Goal: Navigation & Orientation: Find specific page/section

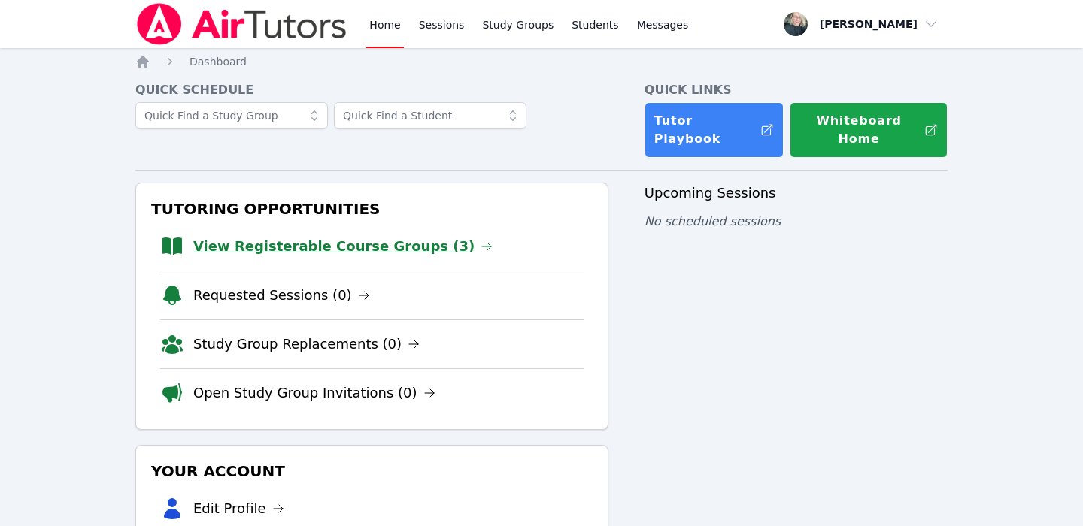
click at [374, 236] on link "View Registerable Course Groups (3)" at bounding box center [342, 246] width 299 height 21
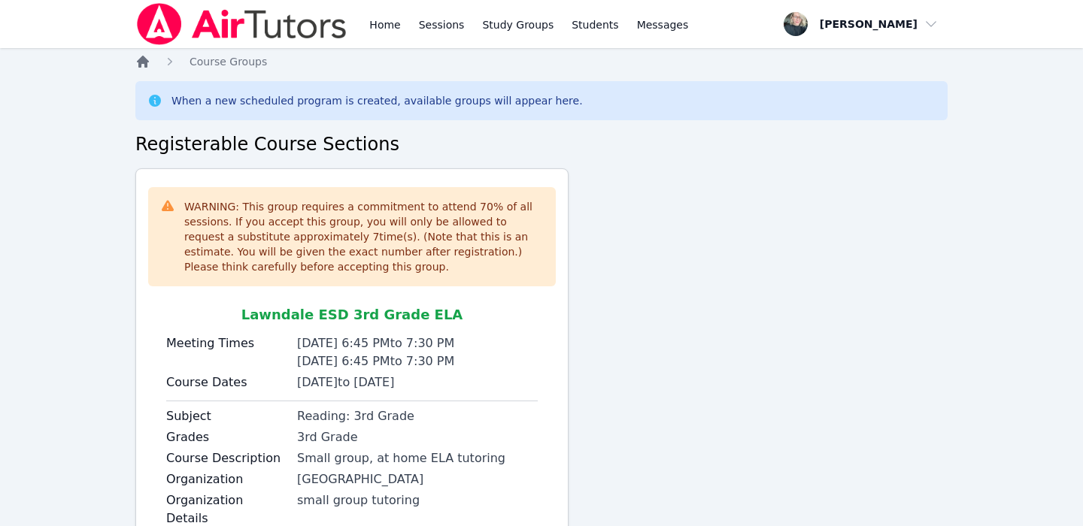
click at [148, 62] on icon "Breadcrumb" at bounding box center [143, 62] width 12 height 12
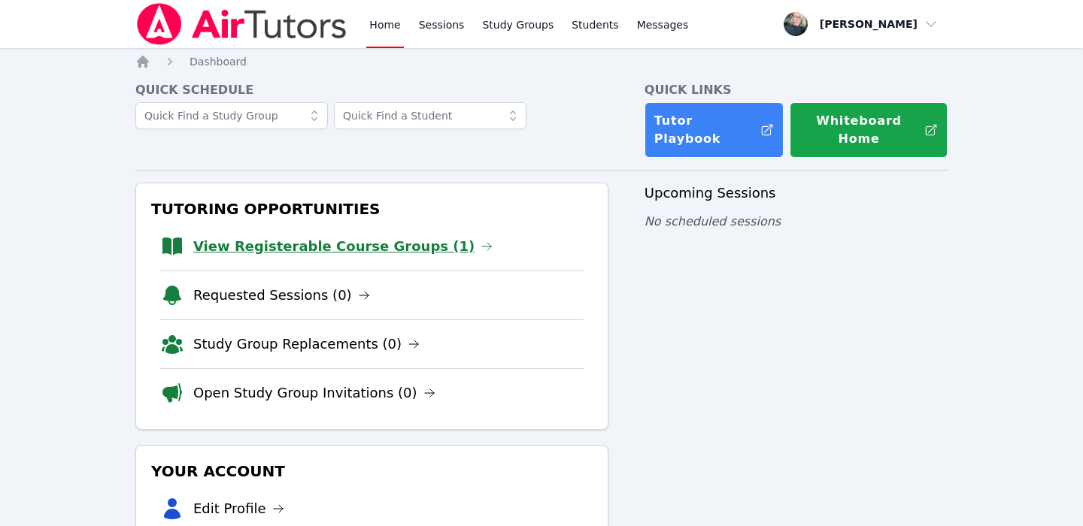
click at [401, 236] on link "View Registerable Course Groups (1)" at bounding box center [342, 246] width 299 height 21
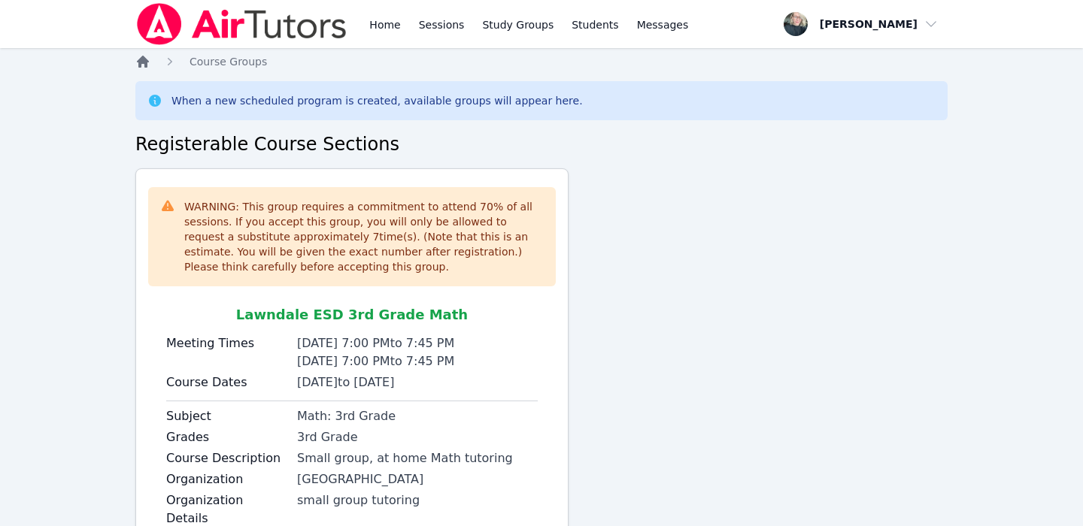
click at [148, 62] on icon "Breadcrumb" at bounding box center [142, 61] width 15 height 15
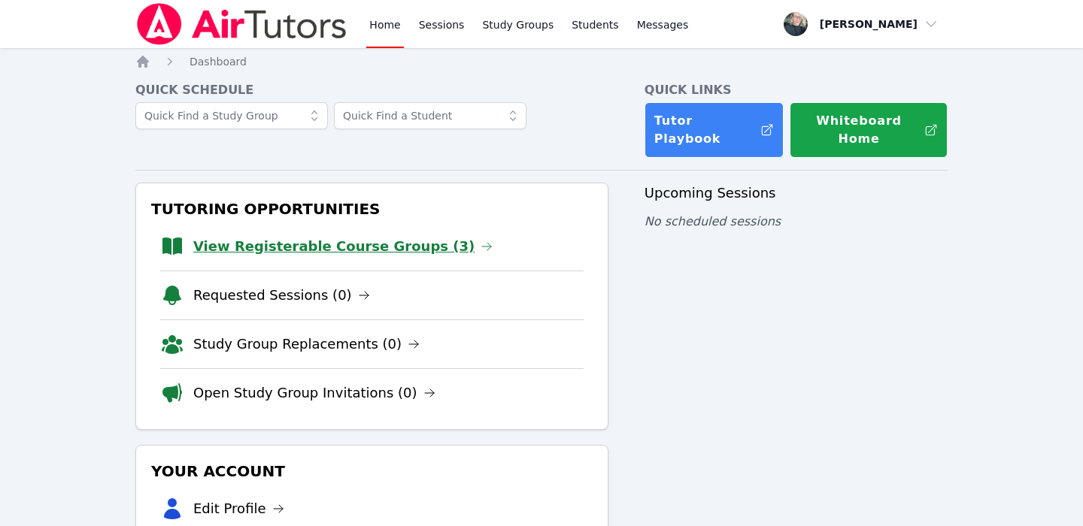
click at [349, 236] on link "View Registerable Course Groups (3)" at bounding box center [342, 246] width 299 height 21
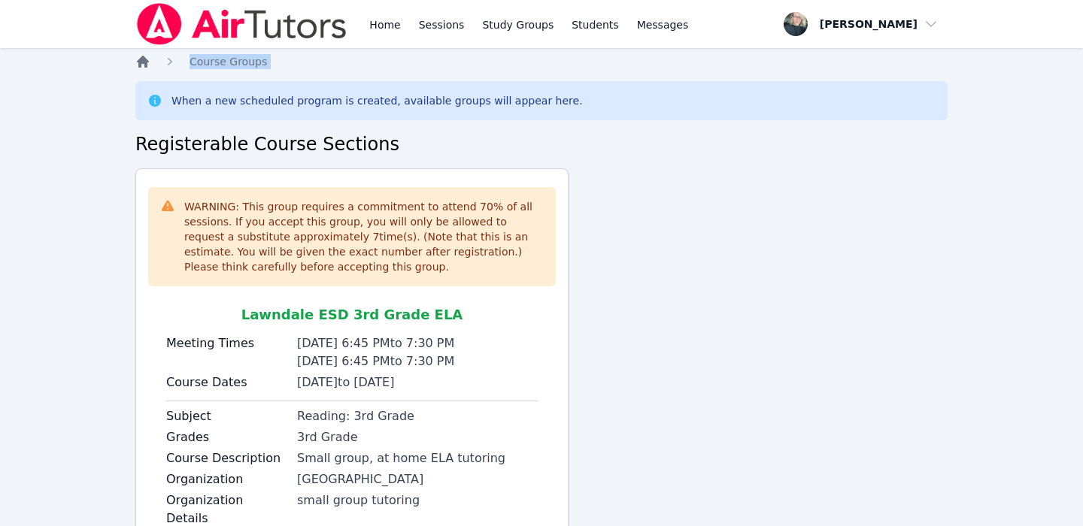
click at [139, 62] on icon "Breadcrumb" at bounding box center [143, 62] width 12 height 12
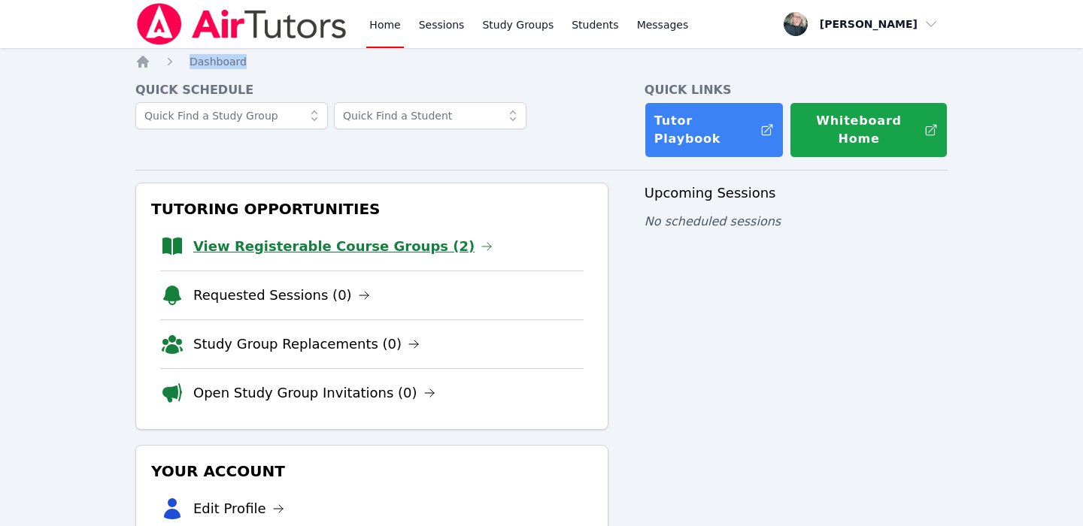
click at [403, 236] on link "View Registerable Course Groups (2)" at bounding box center [342, 246] width 299 height 21
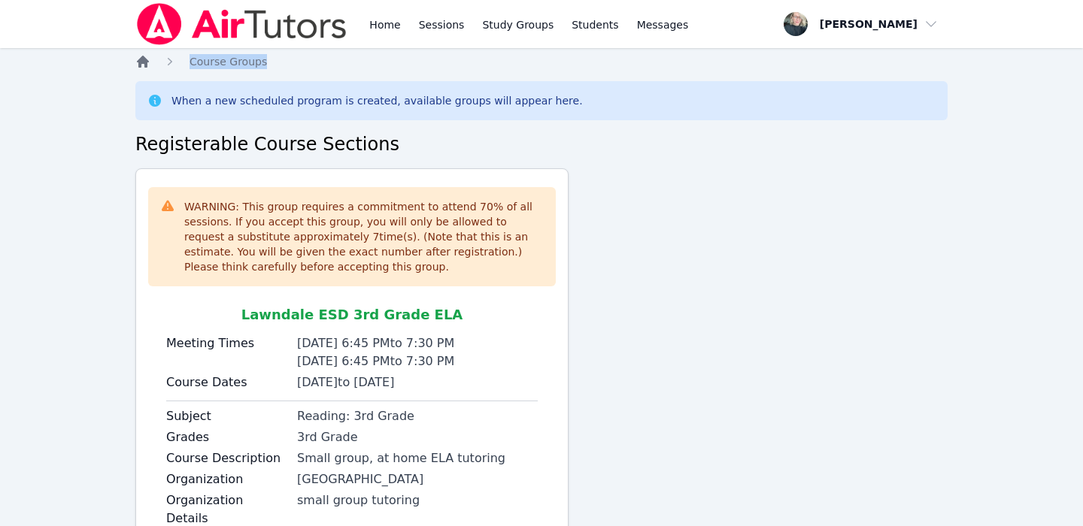
click at [141, 64] on icon "Breadcrumb" at bounding box center [143, 62] width 12 height 12
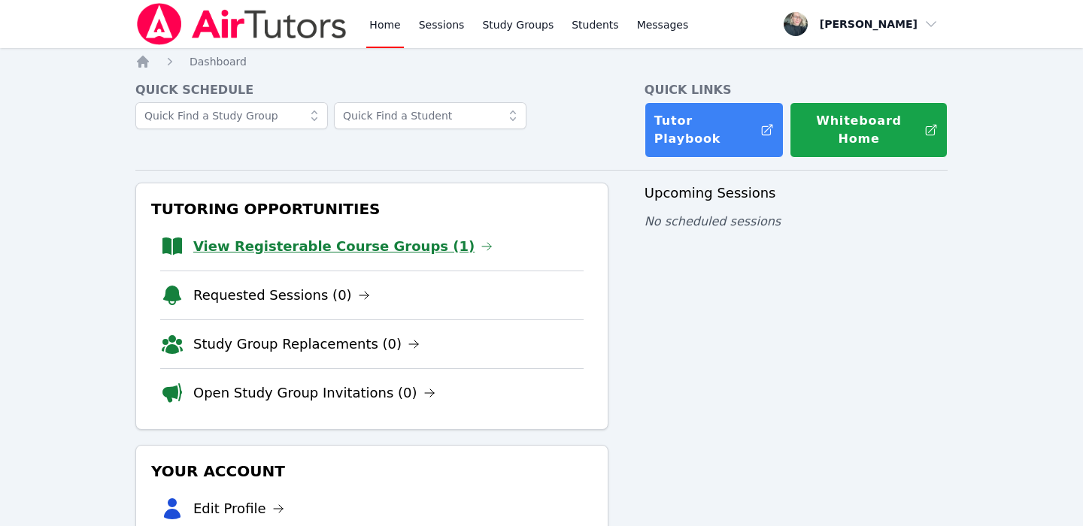
click at [392, 236] on link "View Registerable Course Groups (1)" at bounding box center [342, 246] width 299 height 21
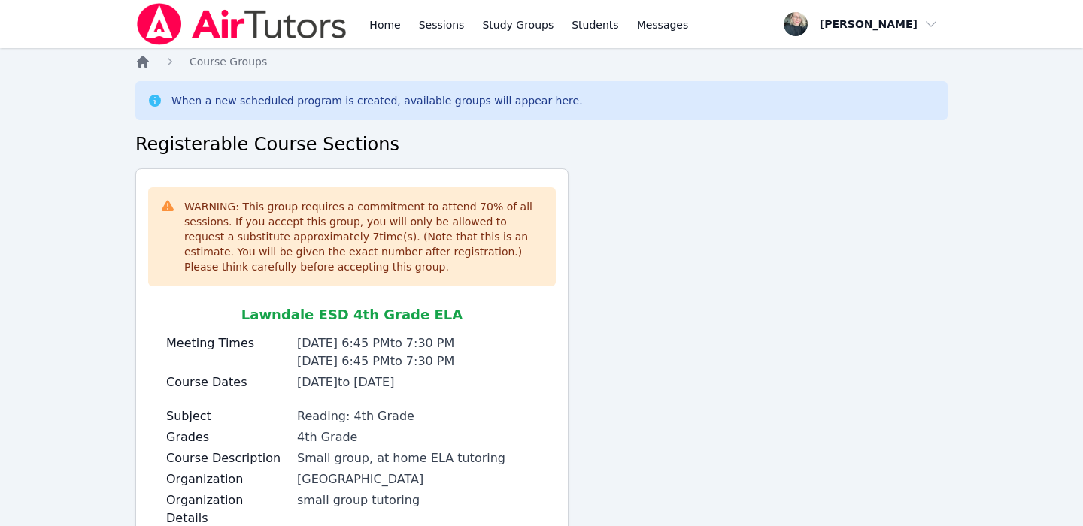
click at [141, 65] on icon "Breadcrumb" at bounding box center [143, 62] width 12 height 12
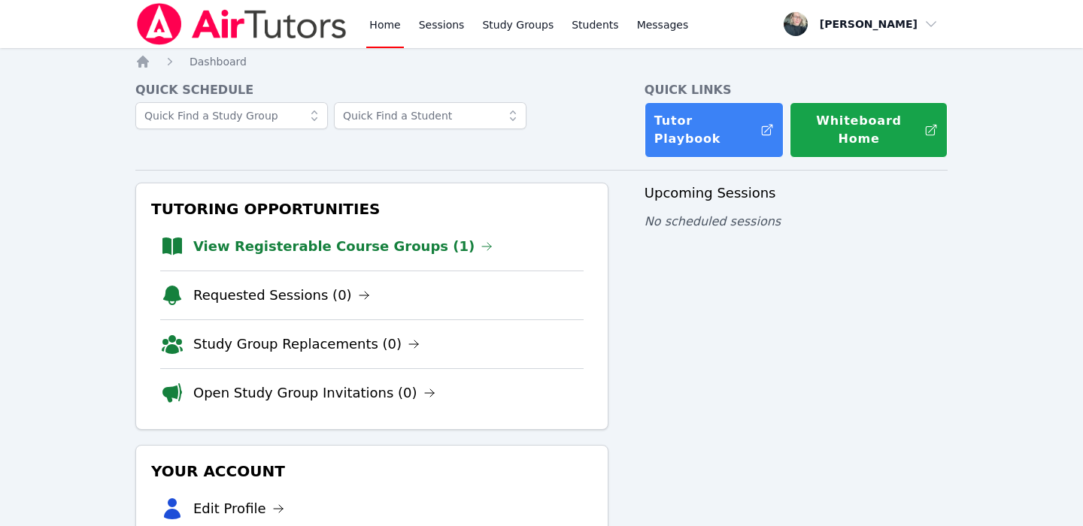
click at [141, 65] on icon "Breadcrumb" at bounding box center [143, 62] width 12 height 12
click at [268, 236] on link "View Registerable Course Groups (1)" at bounding box center [342, 246] width 299 height 21
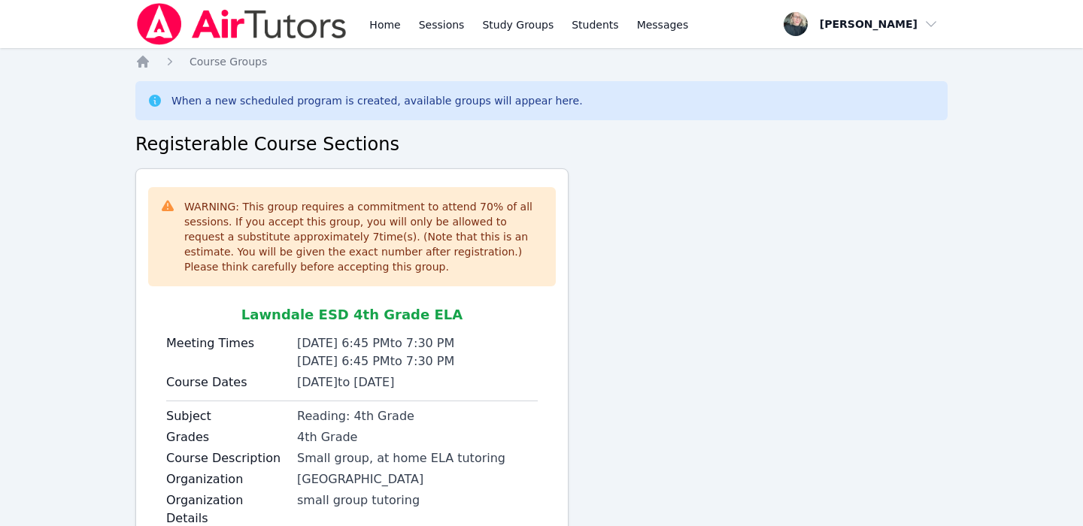
click at [148, 69] on div "Home Course Groups When a new scheduled program is created, available groups wi…" at bounding box center [541, 360] width 812 height 613
click at [141, 64] on icon "Breadcrumb" at bounding box center [142, 61] width 15 height 15
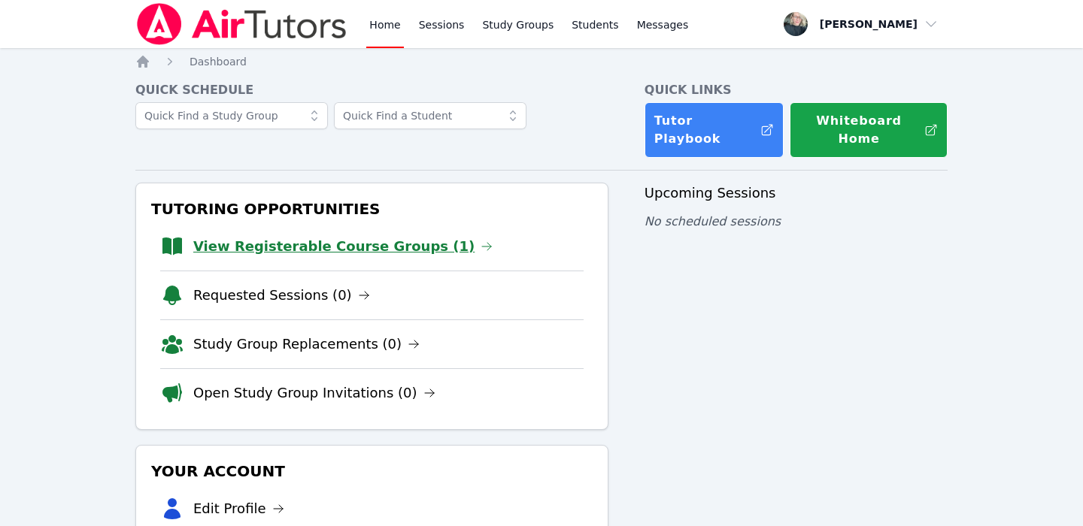
click at [388, 236] on link "View Registerable Course Groups (1)" at bounding box center [342, 246] width 299 height 21
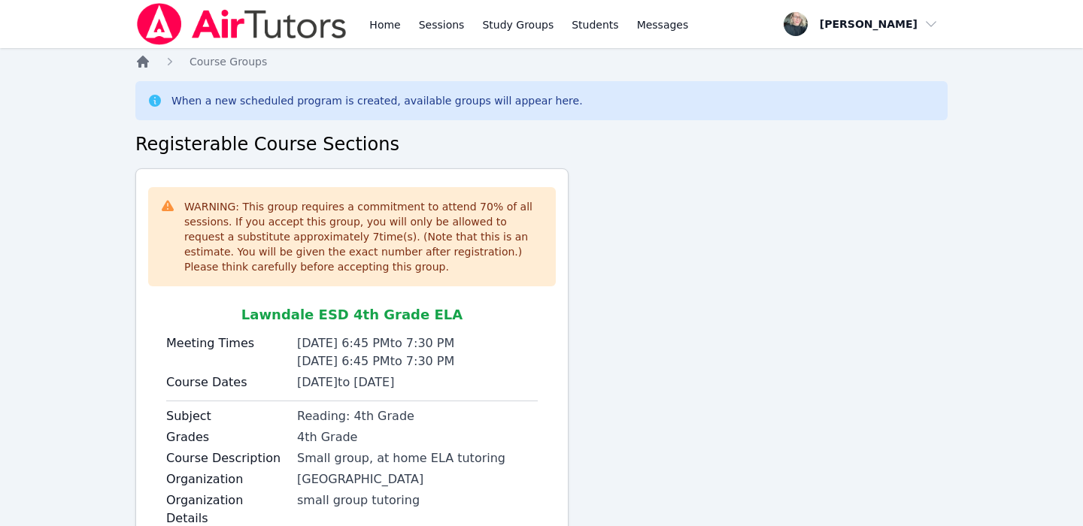
click at [143, 65] on icon "Breadcrumb" at bounding box center [142, 61] width 15 height 15
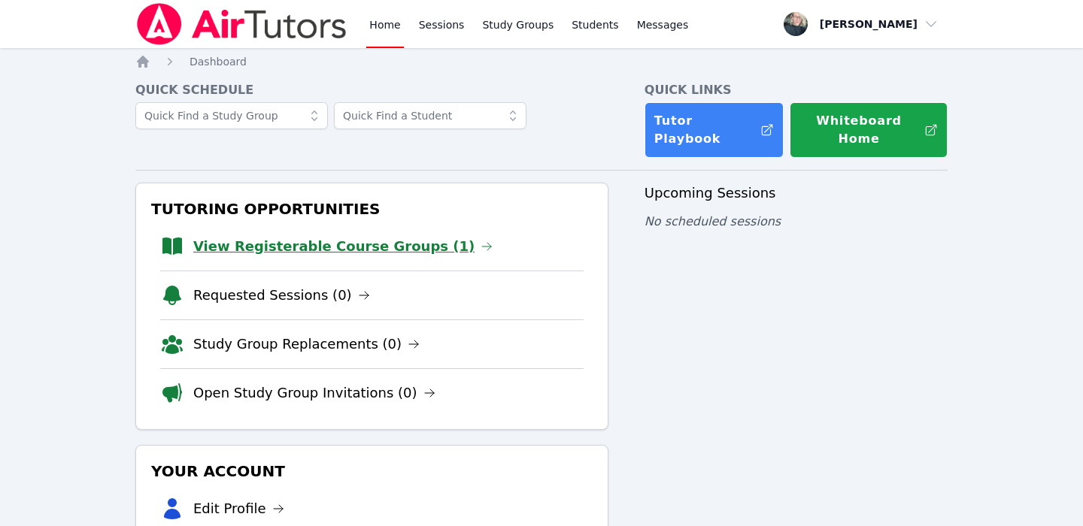
click at [312, 236] on link "View Registerable Course Groups (1)" at bounding box center [342, 246] width 299 height 21
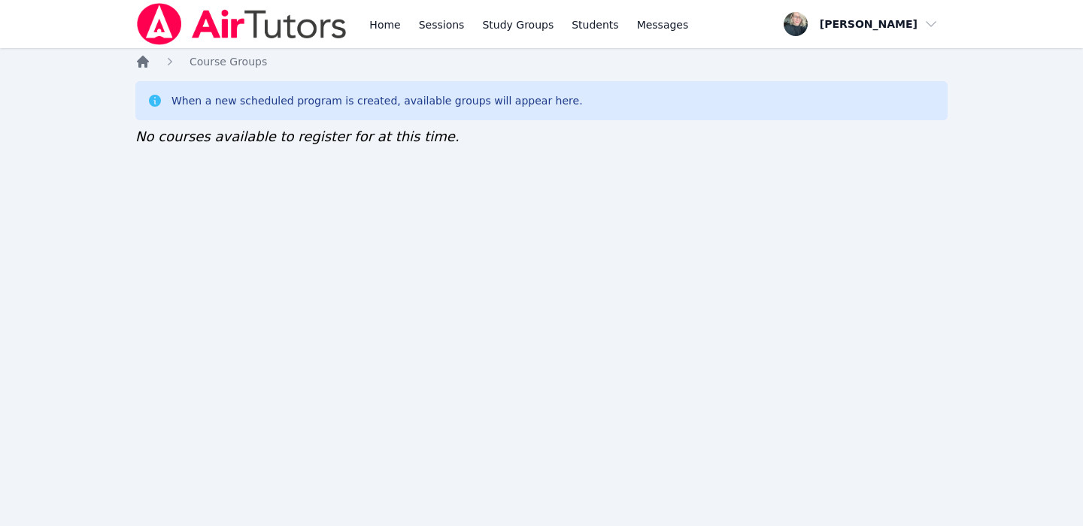
click at [146, 62] on icon "Breadcrumb" at bounding box center [143, 62] width 12 height 12
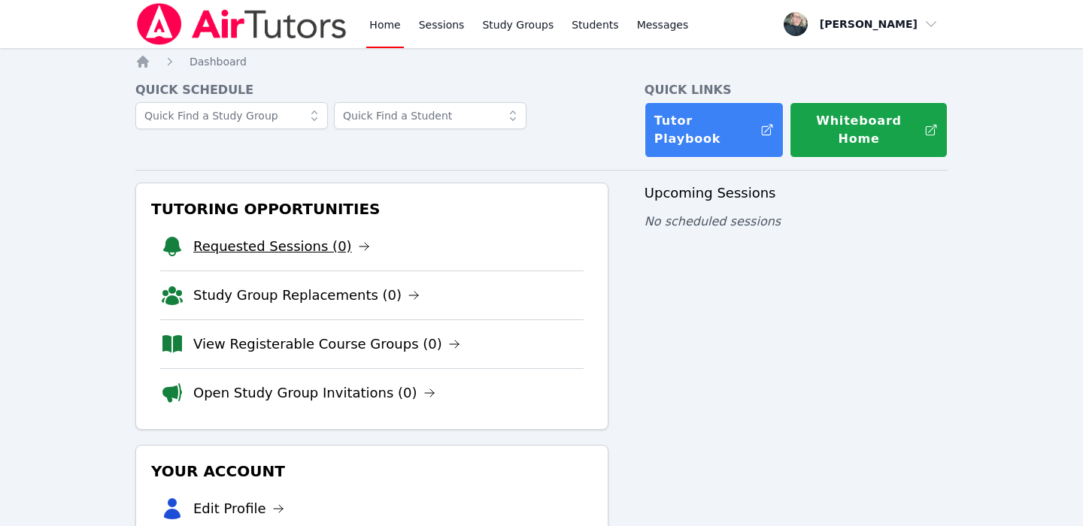
click at [329, 236] on link "Requested Sessions (0)" at bounding box center [281, 246] width 177 height 21
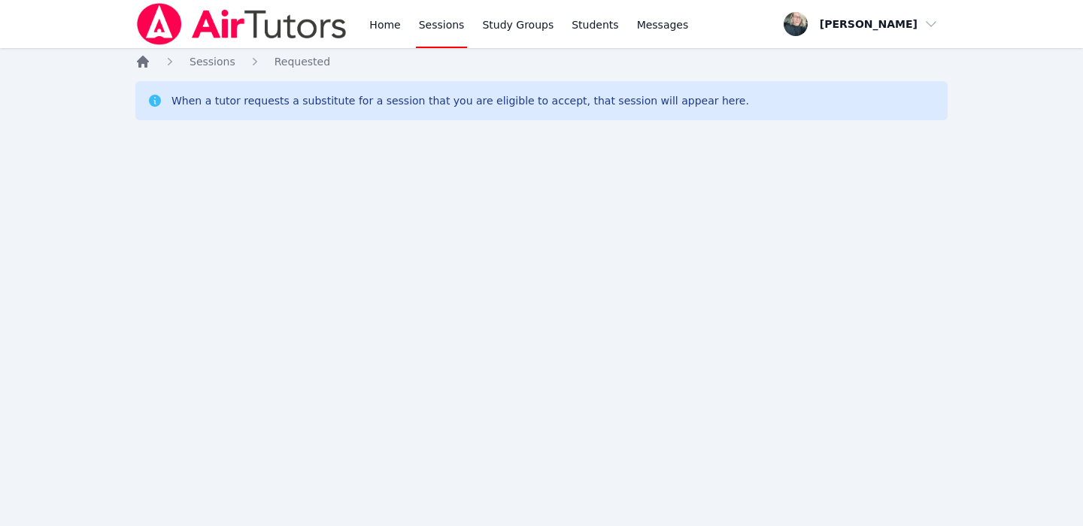
click at [144, 62] on icon "Breadcrumb" at bounding box center [143, 62] width 12 height 12
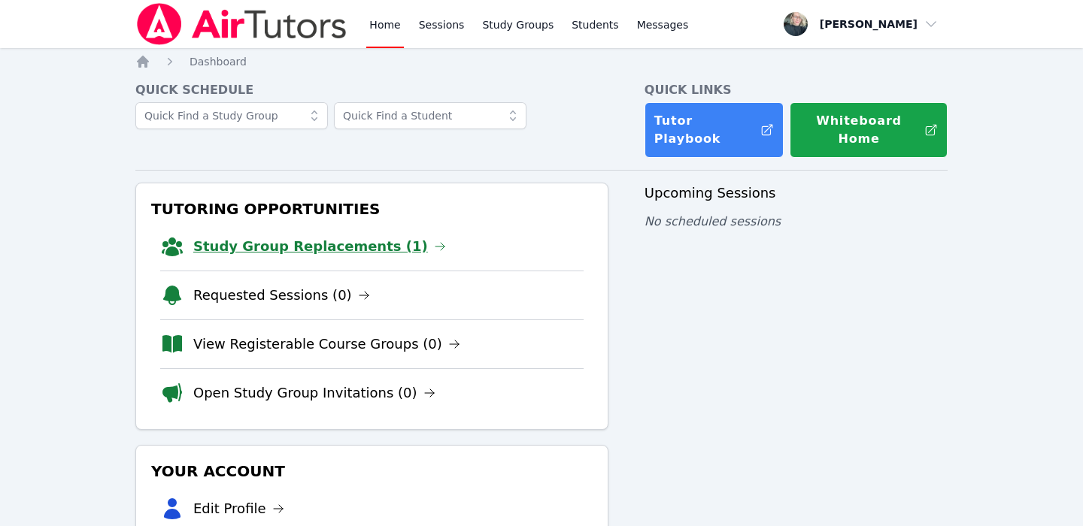
click at [271, 236] on link "Study Group Replacements (1)" at bounding box center [319, 246] width 253 height 21
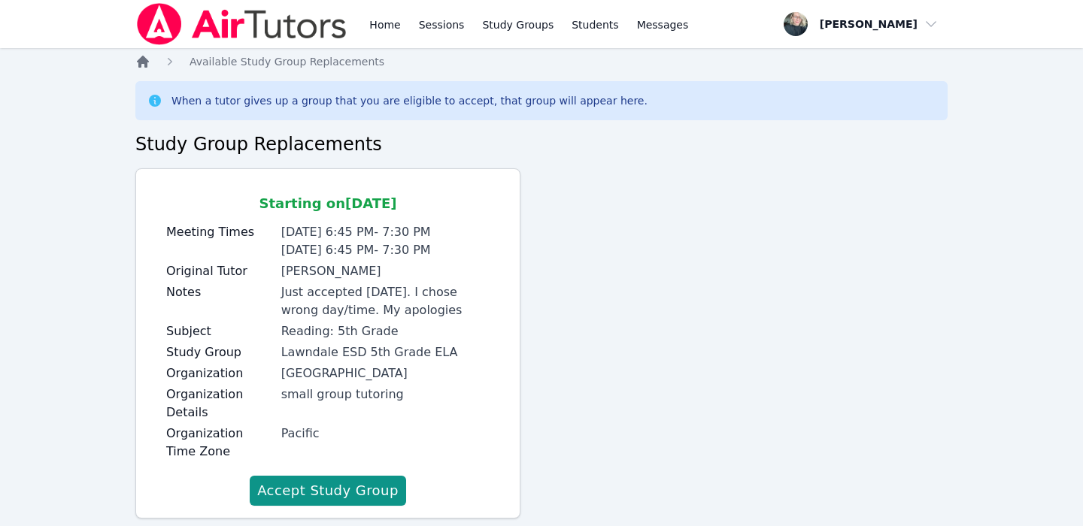
click at [142, 65] on icon "Breadcrumb" at bounding box center [142, 61] width 15 height 15
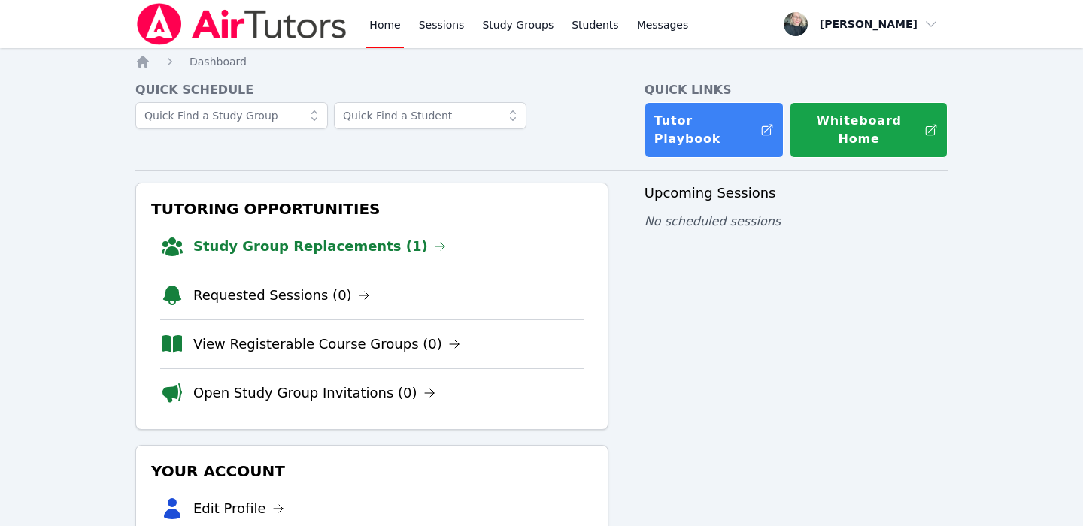
click at [376, 236] on link "Study Group Replacements (1)" at bounding box center [319, 246] width 253 height 21
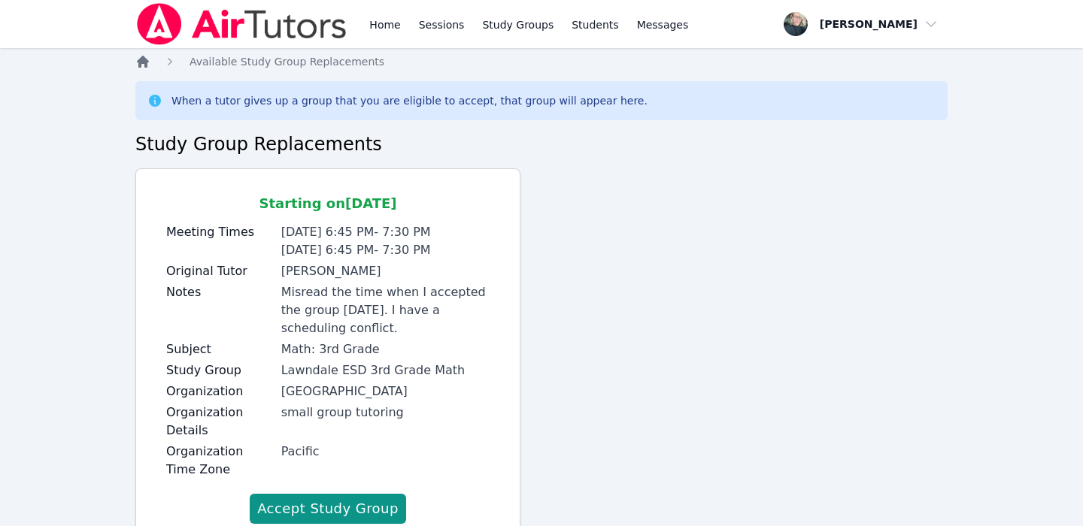
click at [143, 62] on icon "Breadcrumb" at bounding box center [143, 62] width 12 height 12
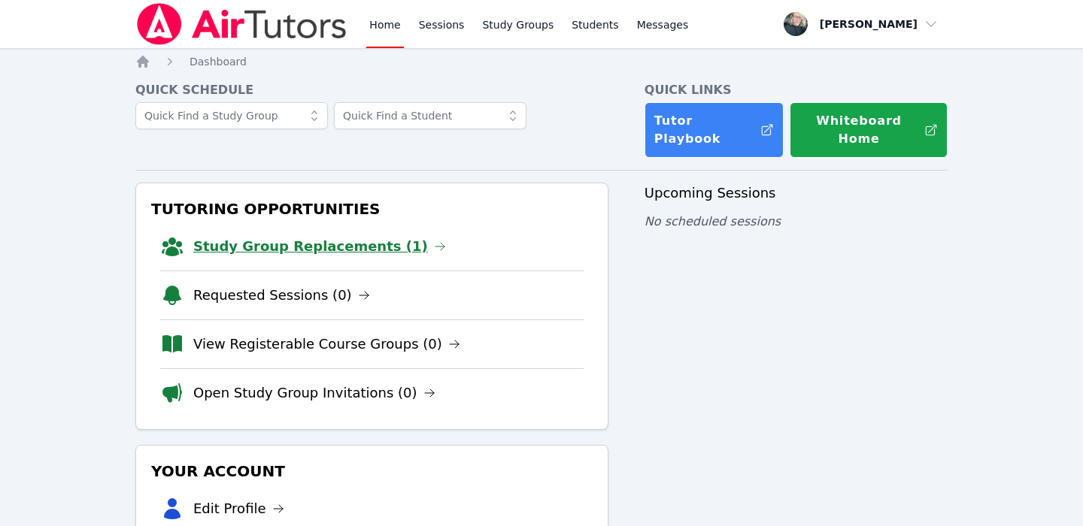
click at [375, 236] on link "Study Group Replacements (1)" at bounding box center [319, 246] width 253 height 21
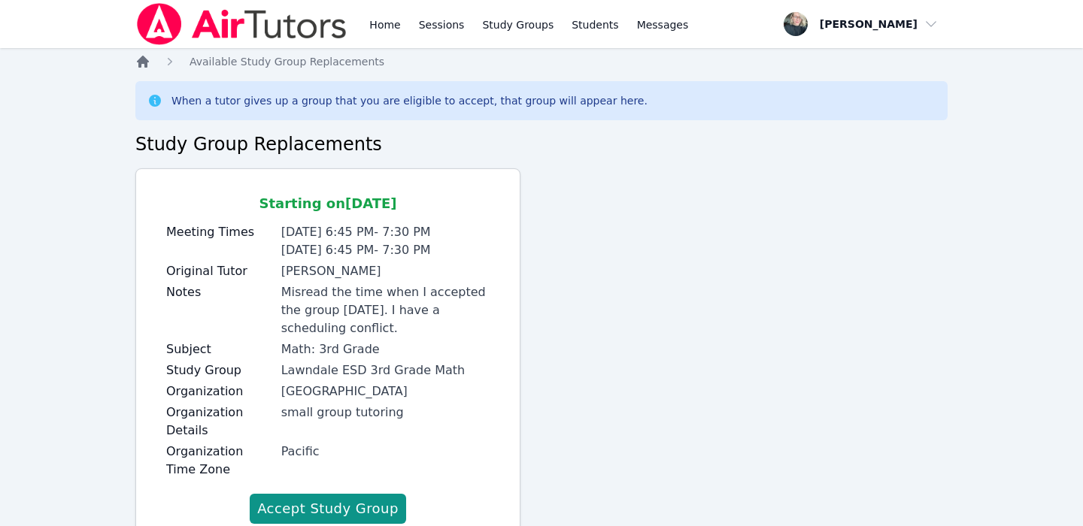
click at [140, 59] on icon "Breadcrumb" at bounding box center [143, 62] width 12 height 12
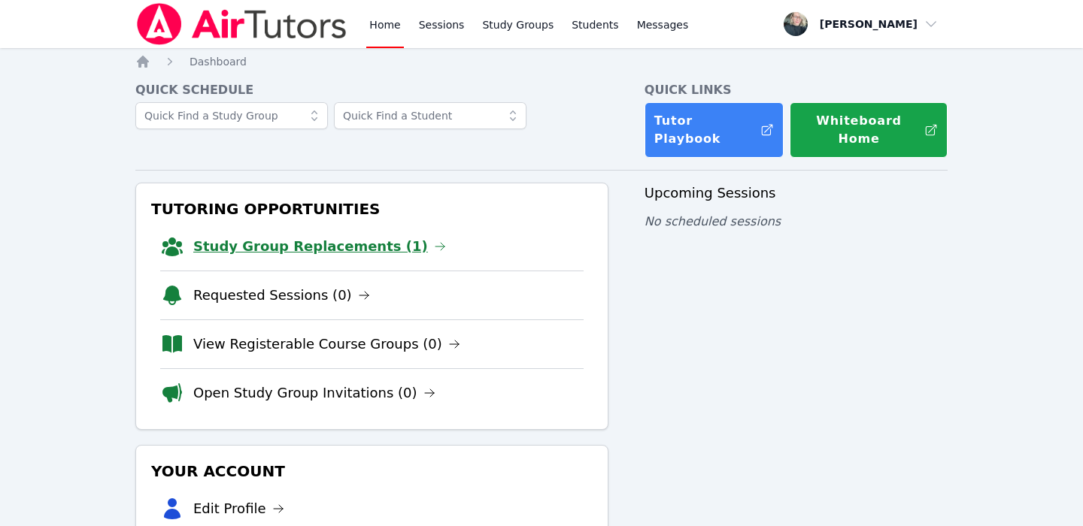
click at [330, 236] on link "Study Group Replacements (1)" at bounding box center [319, 246] width 253 height 21
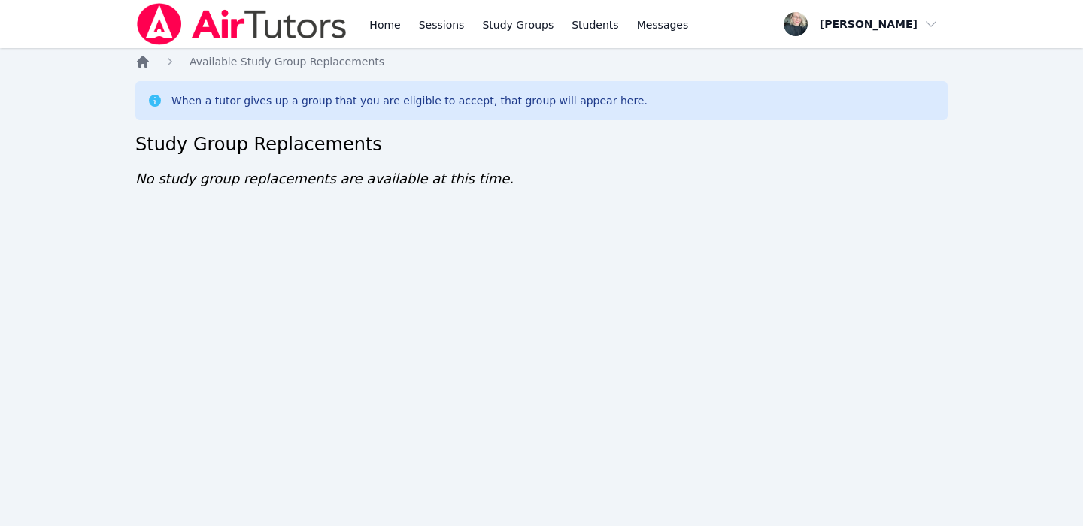
click at [143, 66] on icon "Breadcrumb" at bounding box center [142, 61] width 15 height 15
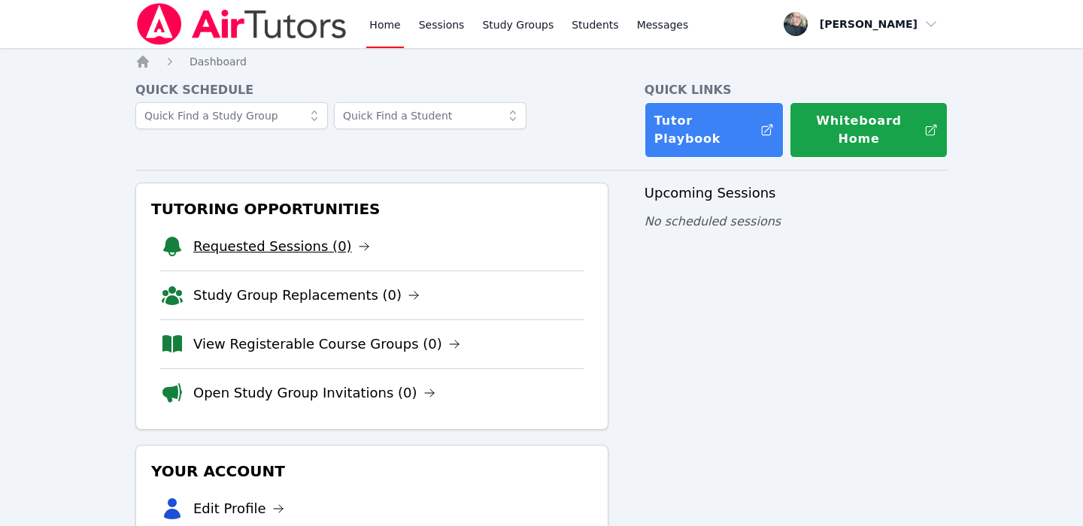
click at [275, 236] on link "Requested Sessions (0)" at bounding box center [281, 246] width 177 height 21
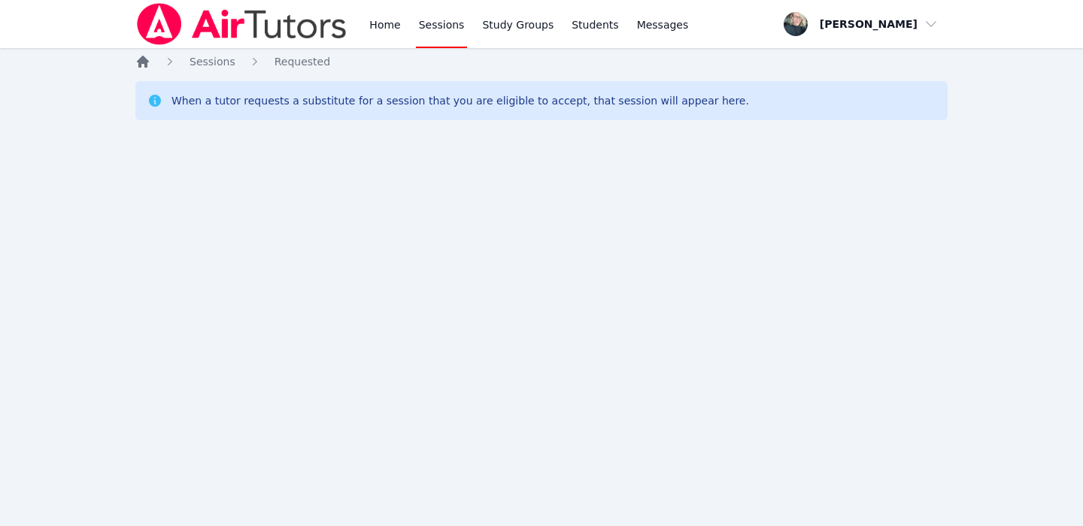
click at [145, 65] on icon "Breadcrumb" at bounding box center [143, 62] width 12 height 12
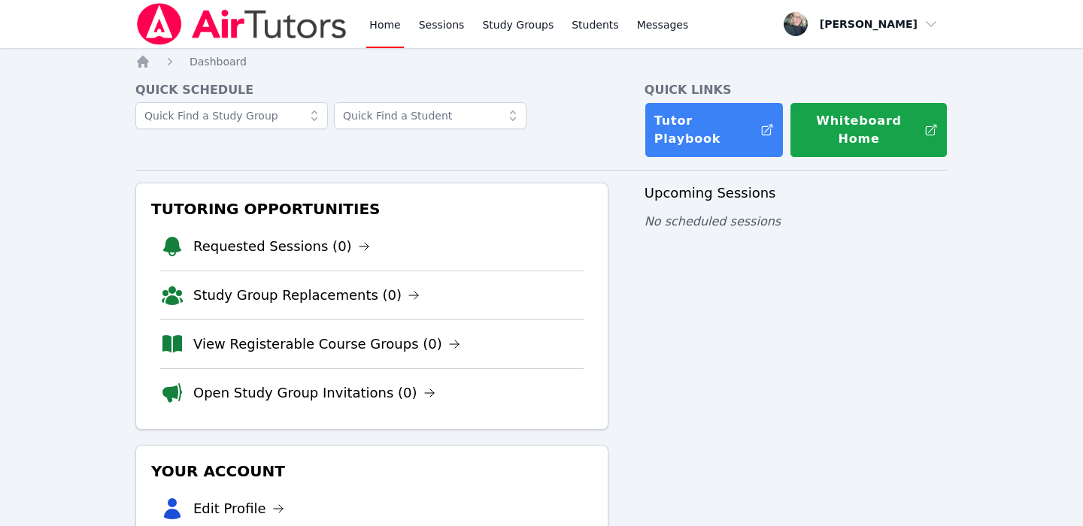
click at [1016, 217] on div "Home Sessions Study Groups Students Messages Open user menu Kara Holland Open m…" at bounding box center [541, 361] width 1083 height 722
click at [875, 514] on div "Upcoming Sessions No scheduled sessions" at bounding box center [795, 438] width 303 height 510
click at [322, 236] on link "Study Group Replacements (1)" at bounding box center [319, 246] width 253 height 21
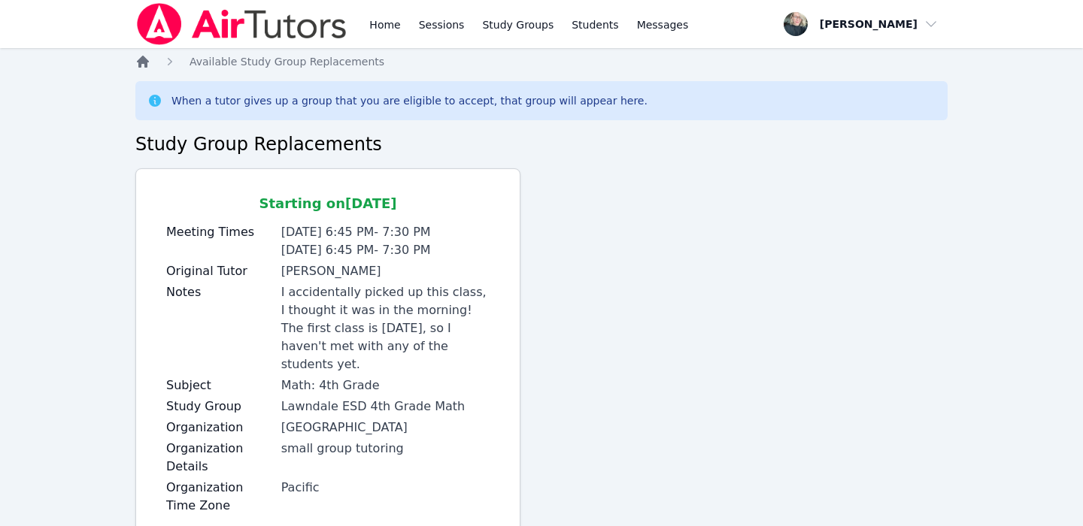
click at [146, 68] on icon "Breadcrumb" at bounding box center [142, 61] width 15 height 15
